Goal: Task Accomplishment & Management: Complete application form

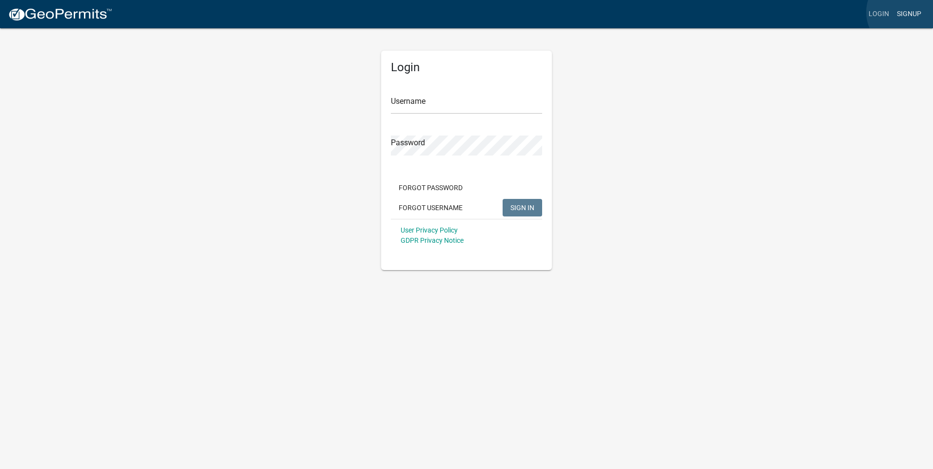
click at [906, 13] on link "Signup" at bounding box center [909, 14] width 32 height 19
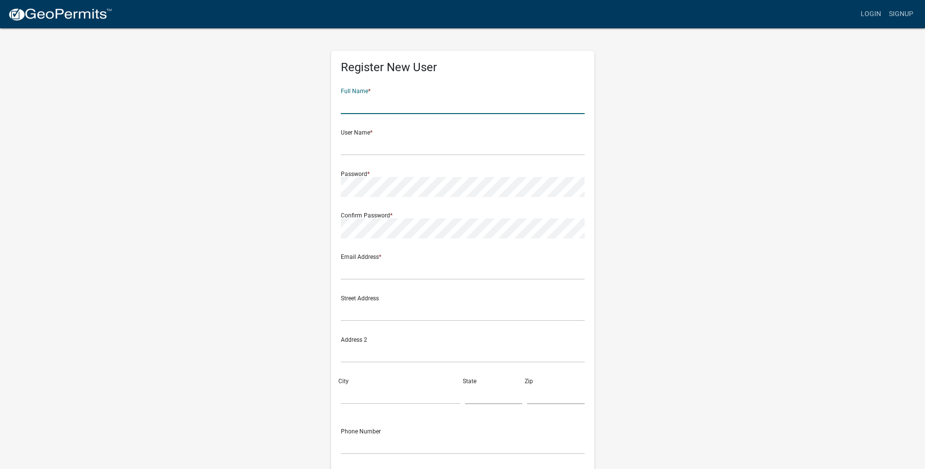
click at [384, 109] on input "text" at bounding box center [463, 104] width 244 height 20
type input "[PERSON_NAME]"
click at [384, 149] on input "text" at bounding box center [463, 146] width 244 height 20
type input "tackett1"
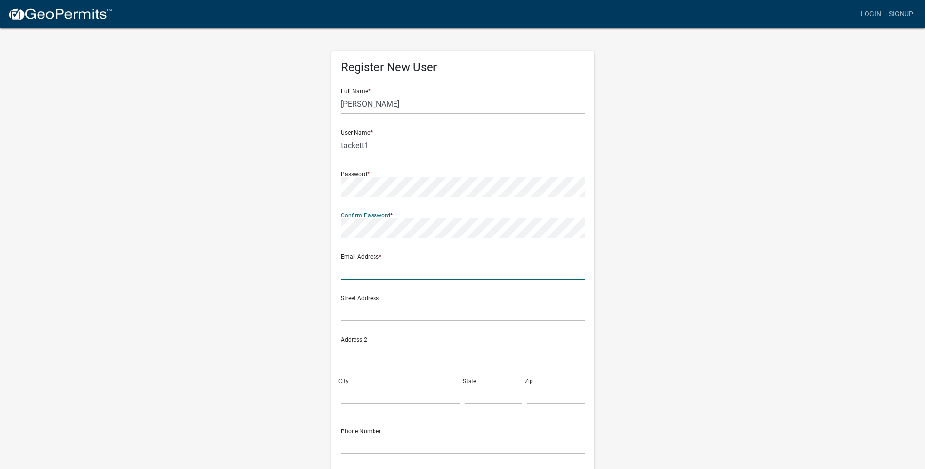
click at [373, 275] on input "text" at bounding box center [463, 270] width 244 height 20
type input "[EMAIL_ADDRESS][DOMAIN_NAME]"
click at [367, 319] on input "text" at bounding box center [463, 311] width 244 height 20
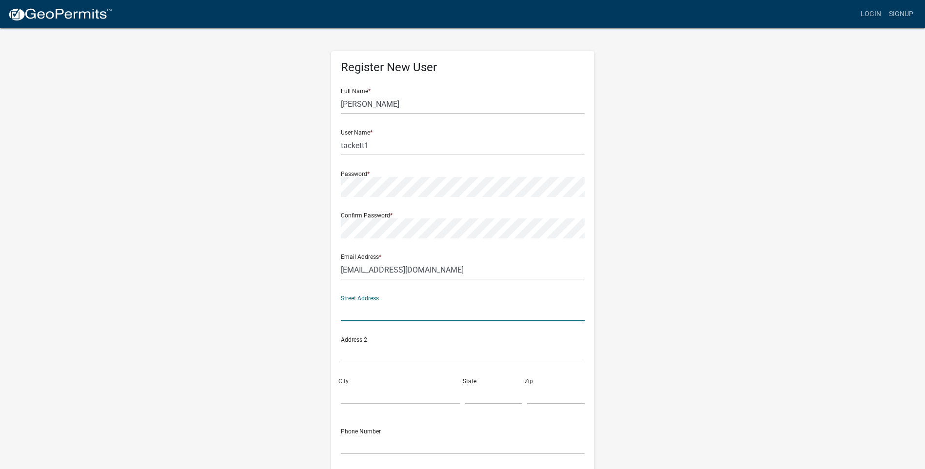
click at [356, 310] on input "text" at bounding box center [463, 311] width 244 height 20
type input "3738 W 300 S"
click at [368, 394] on input "City" at bounding box center [400, 394] width 119 height 20
type input "Huntington"
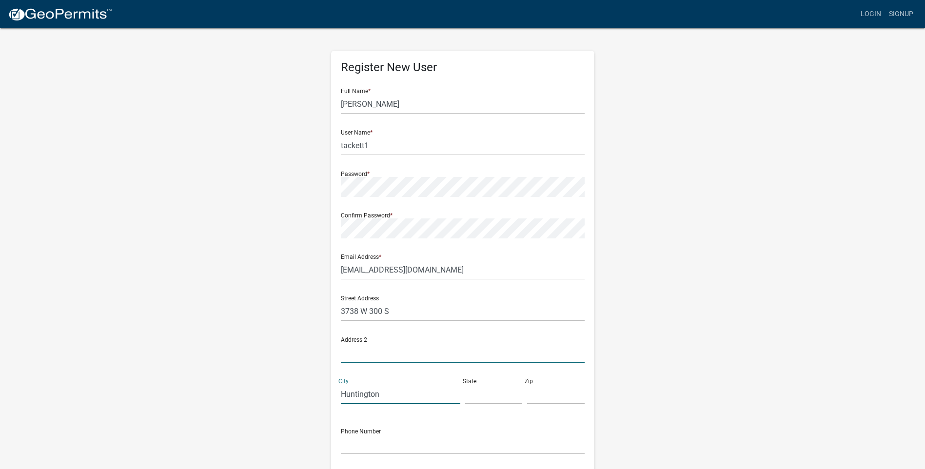
type input "8245 [DEMOGRAPHIC_DATA] W"
type input "IN"
type input "46750"
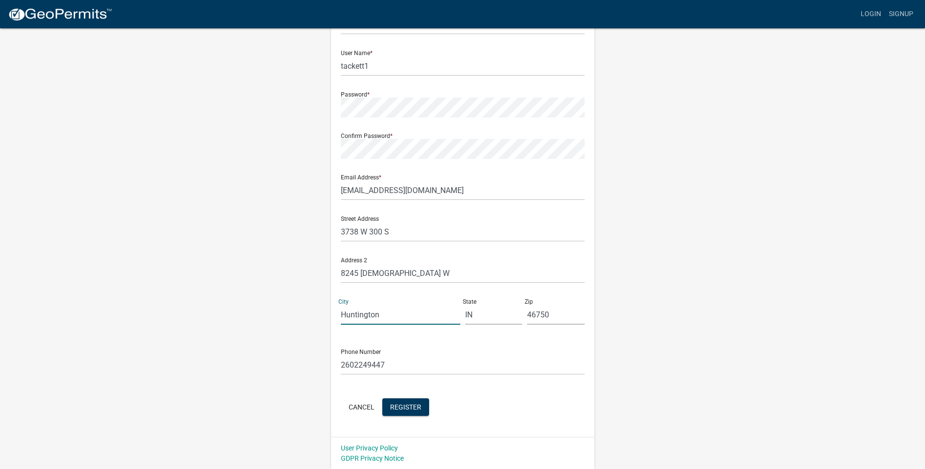
scroll to position [80, 0]
click at [392, 361] on input "2602249447" at bounding box center [463, 365] width 244 height 20
type input "2"
type input "[PHONE_NUMBER]"
click at [412, 404] on span "Register" at bounding box center [405, 406] width 31 height 8
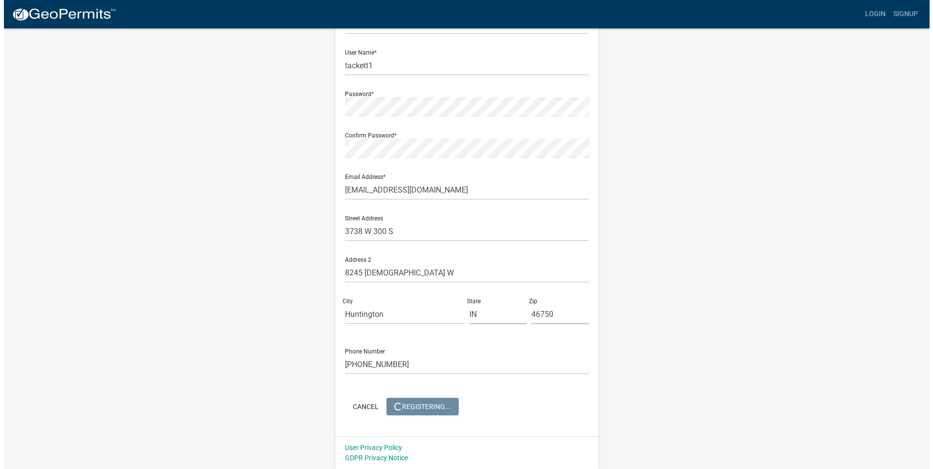
scroll to position [0, 0]
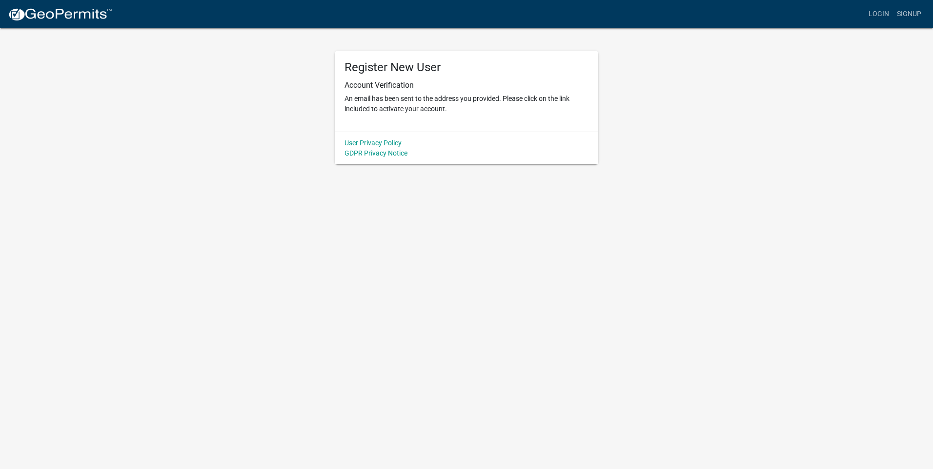
click at [877, 19] on link "Login" at bounding box center [878, 14] width 28 height 19
click input "Username"
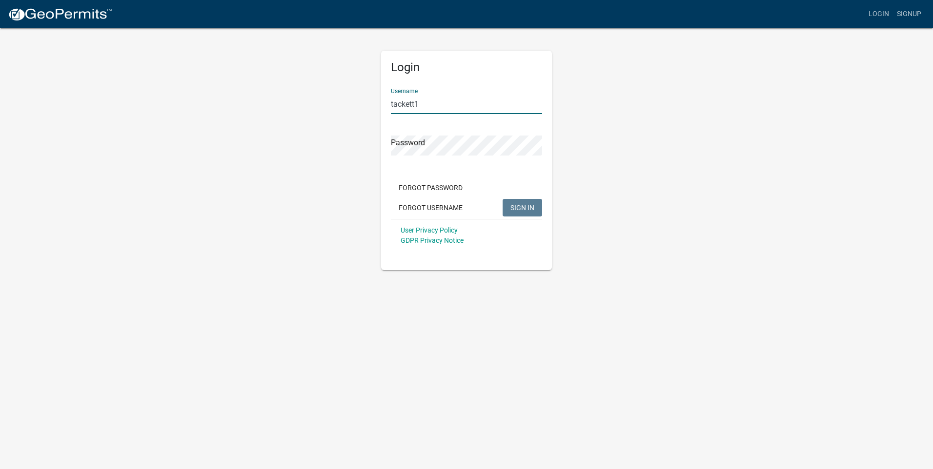
type input "tackett1"
click at [399, 339] on body "Internet Explorer does NOT work with GeoPermits. Get a new browser for more sec…" at bounding box center [466, 234] width 933 height 469
click at [514, 213] on button "SIGN IN" at bounding box center [522, 208] width 40 height 18
